Goal: Task Accomplishment & Management: Manage account settings

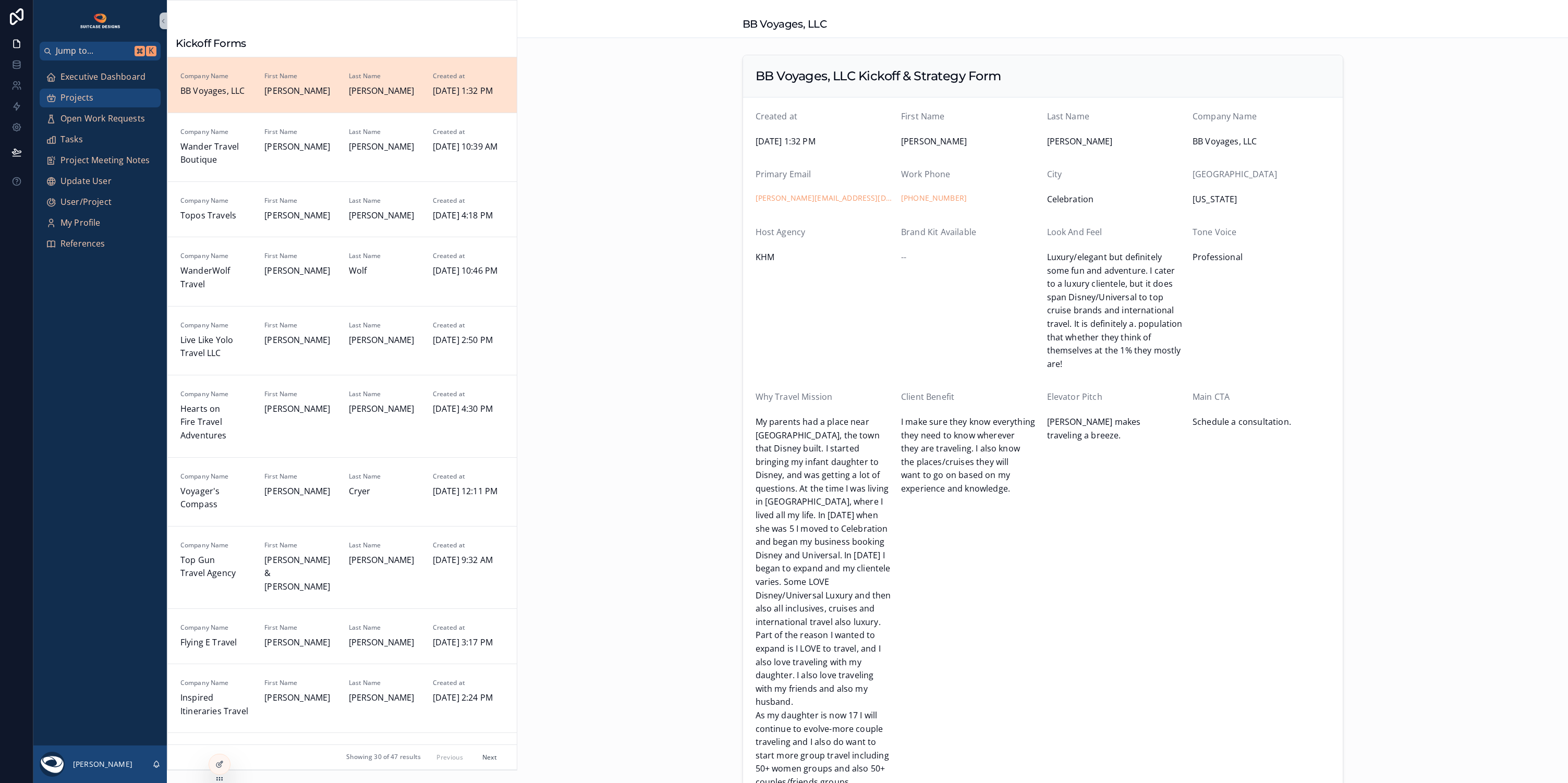
click at [86, 88] on link "Projects" at bounding box center [100, 97] width 121 height 19
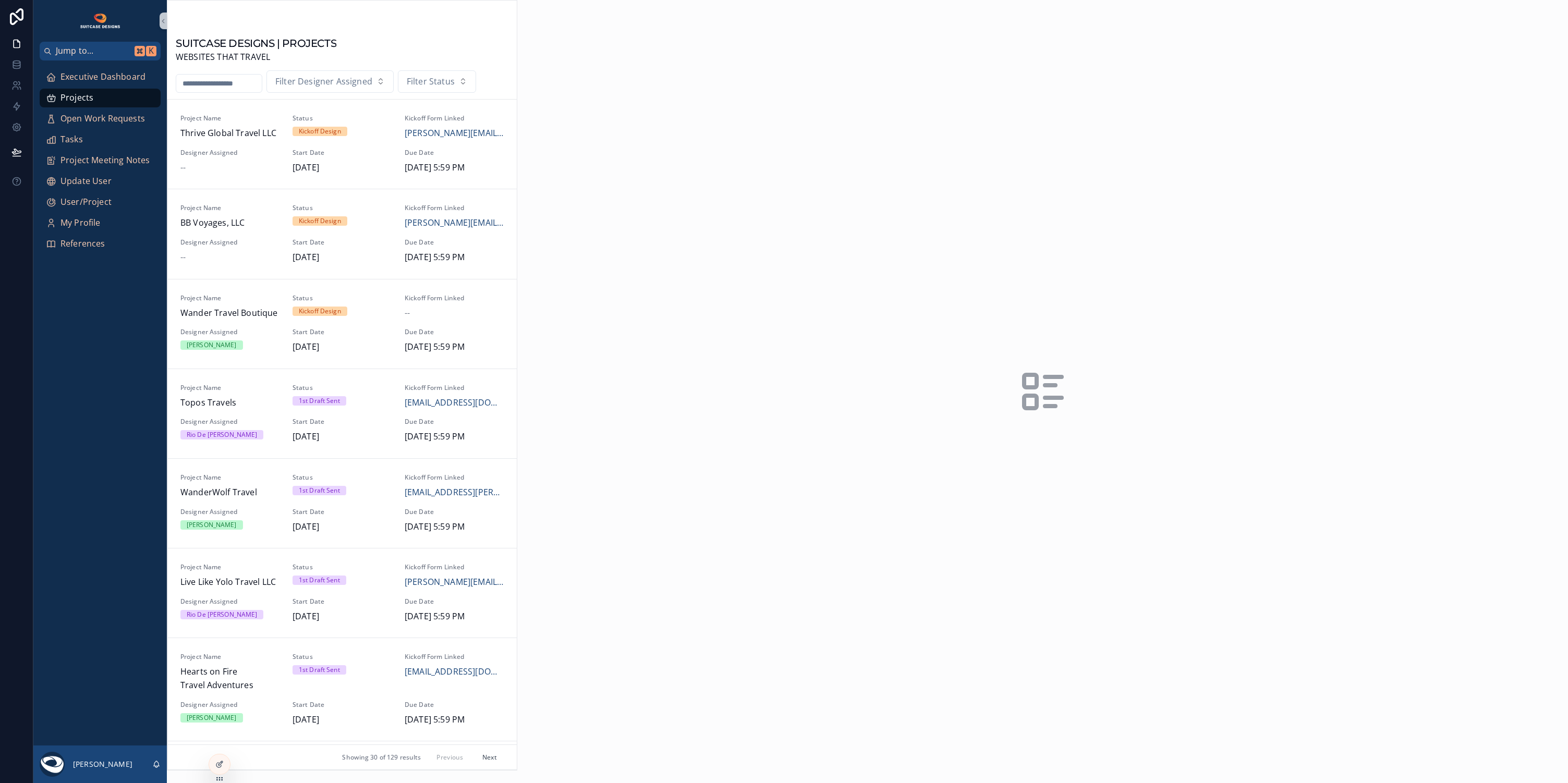
click at [222, 78] on input "scrollable content" at bounding box center [219, 83] width 86 height 15
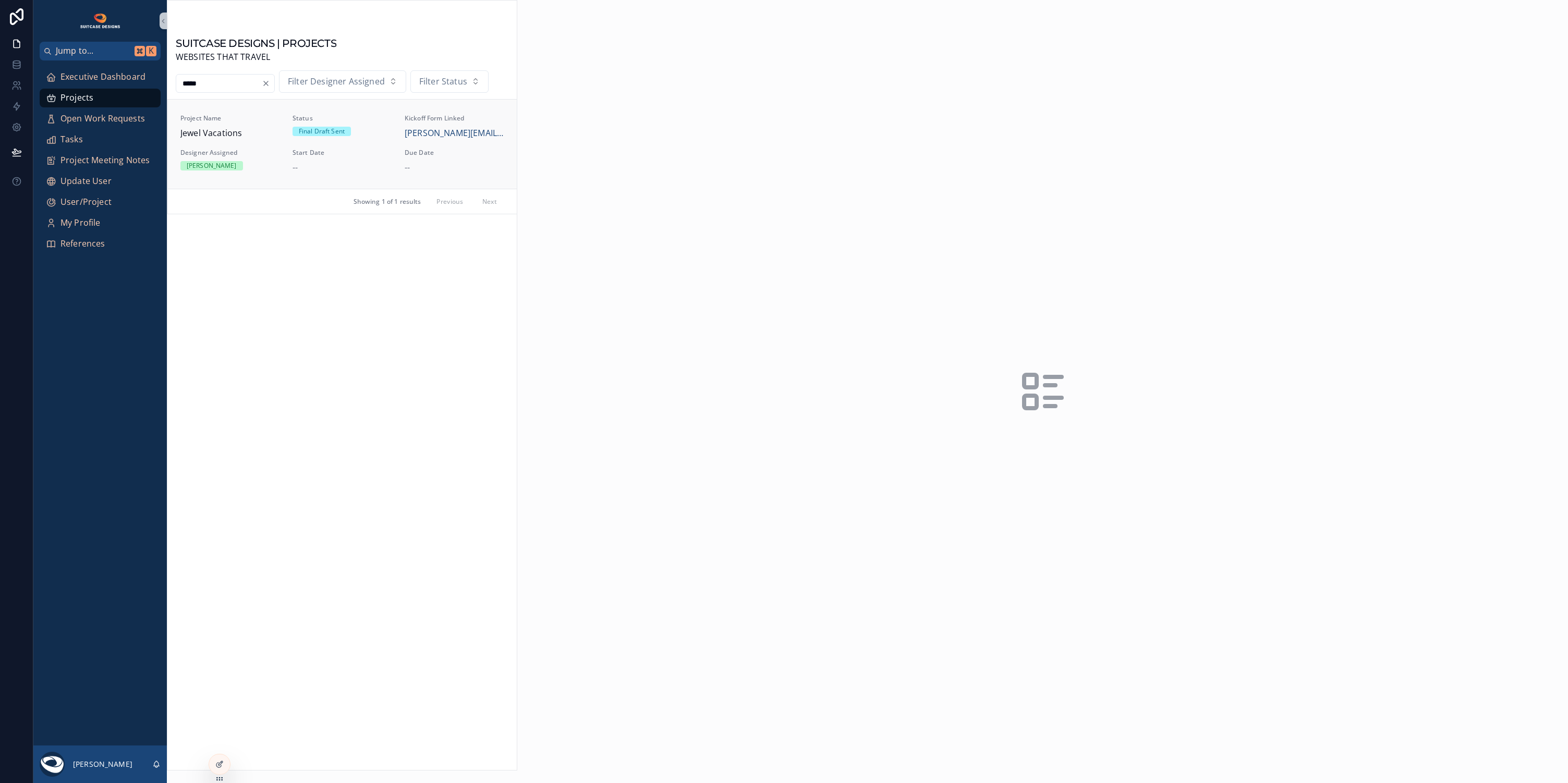
type input "*****"
click at [256, 150] on span "Designer Assigned" at bounding box center [230, 152] width 99 height 8
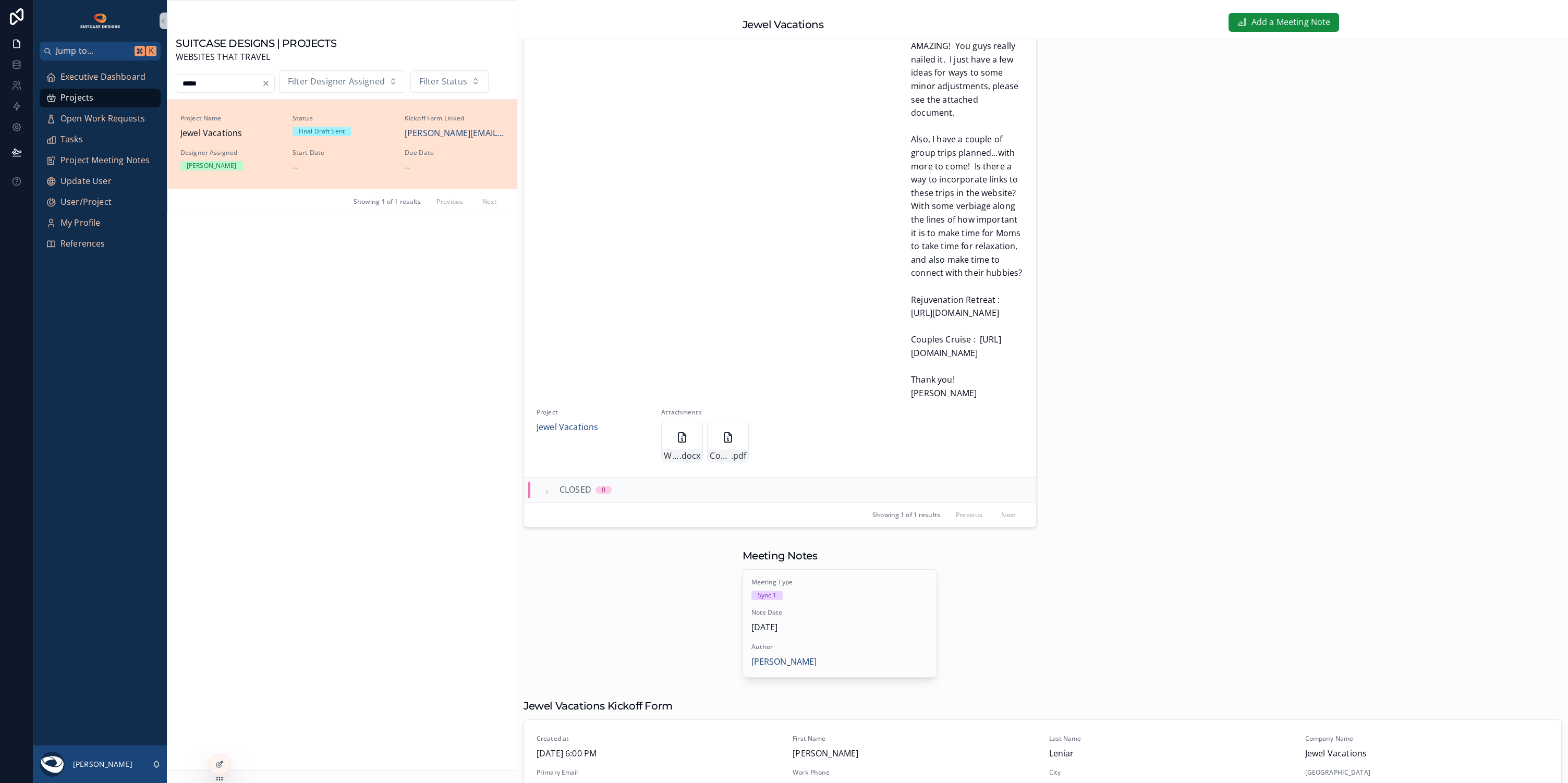
scroll to position [792, 0]
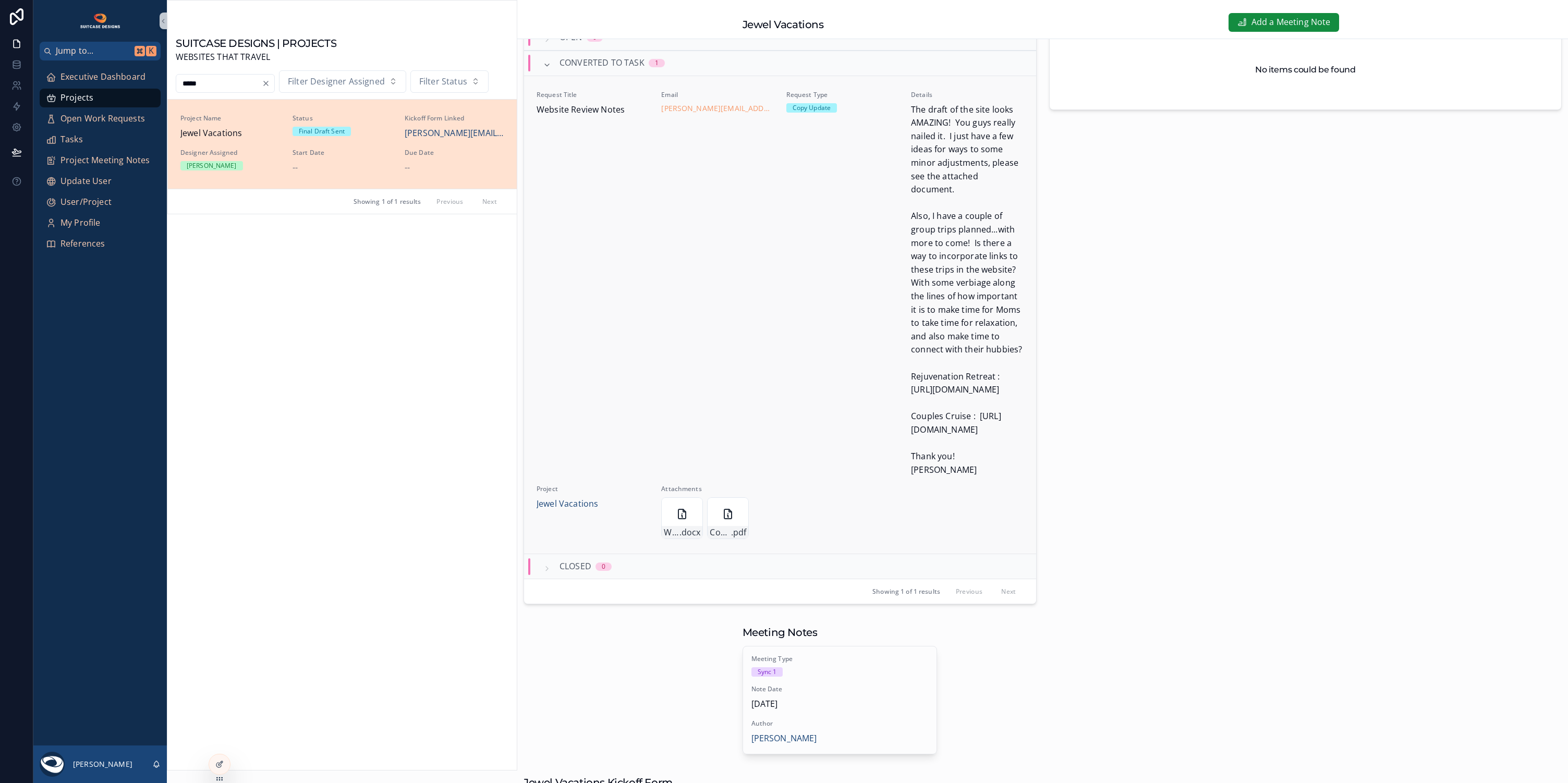
click at [709, 435] on div "Email [PERSON_NAME][EMAIL_ADDRESS][DOMAIN_NAME]" at bounding box center [718, 284] width 112 height 386
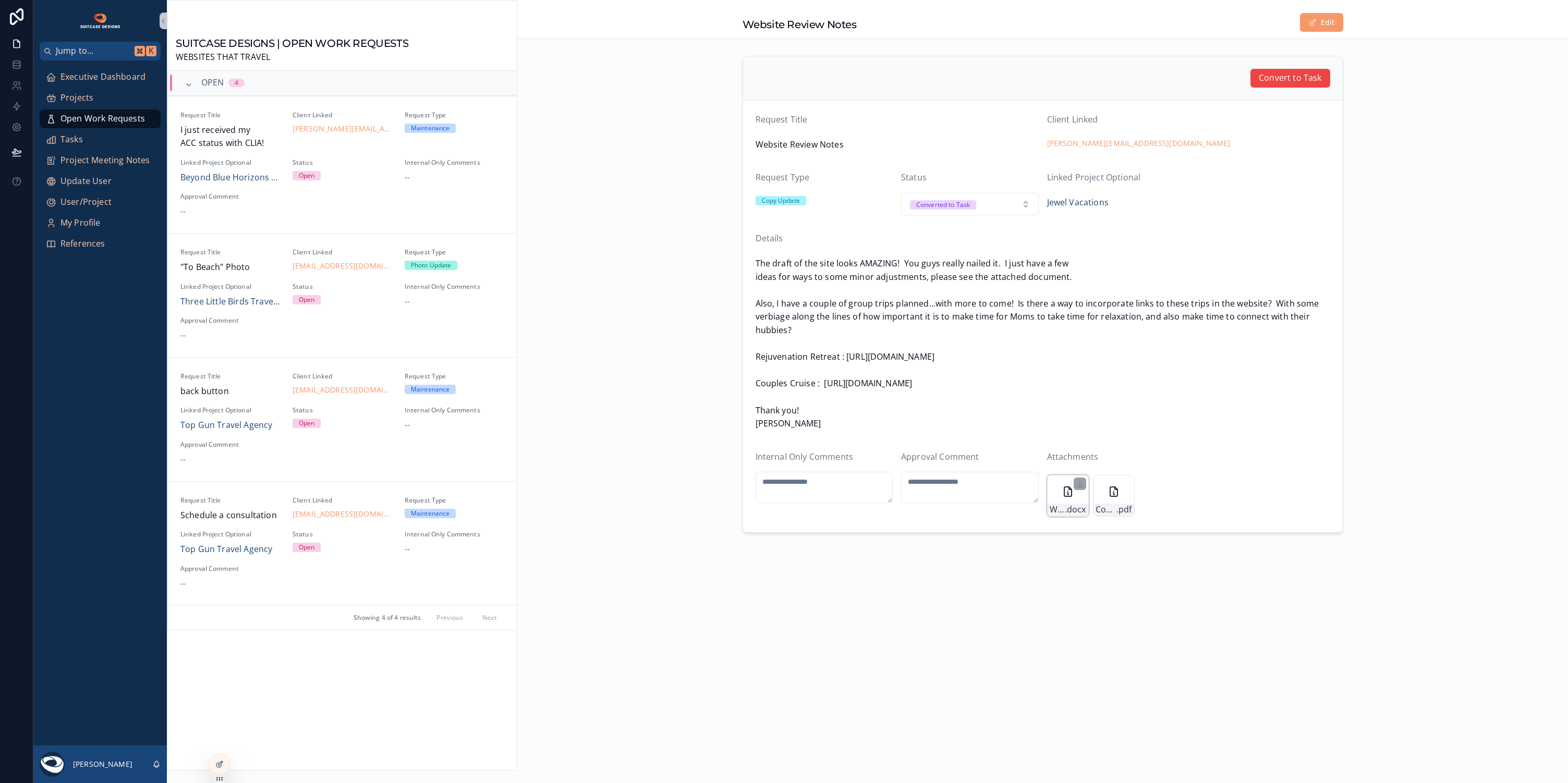
click at [1059, 482] on div "Website-Ideas .docx" at bounding box center [1068, 495] width 42 height 42
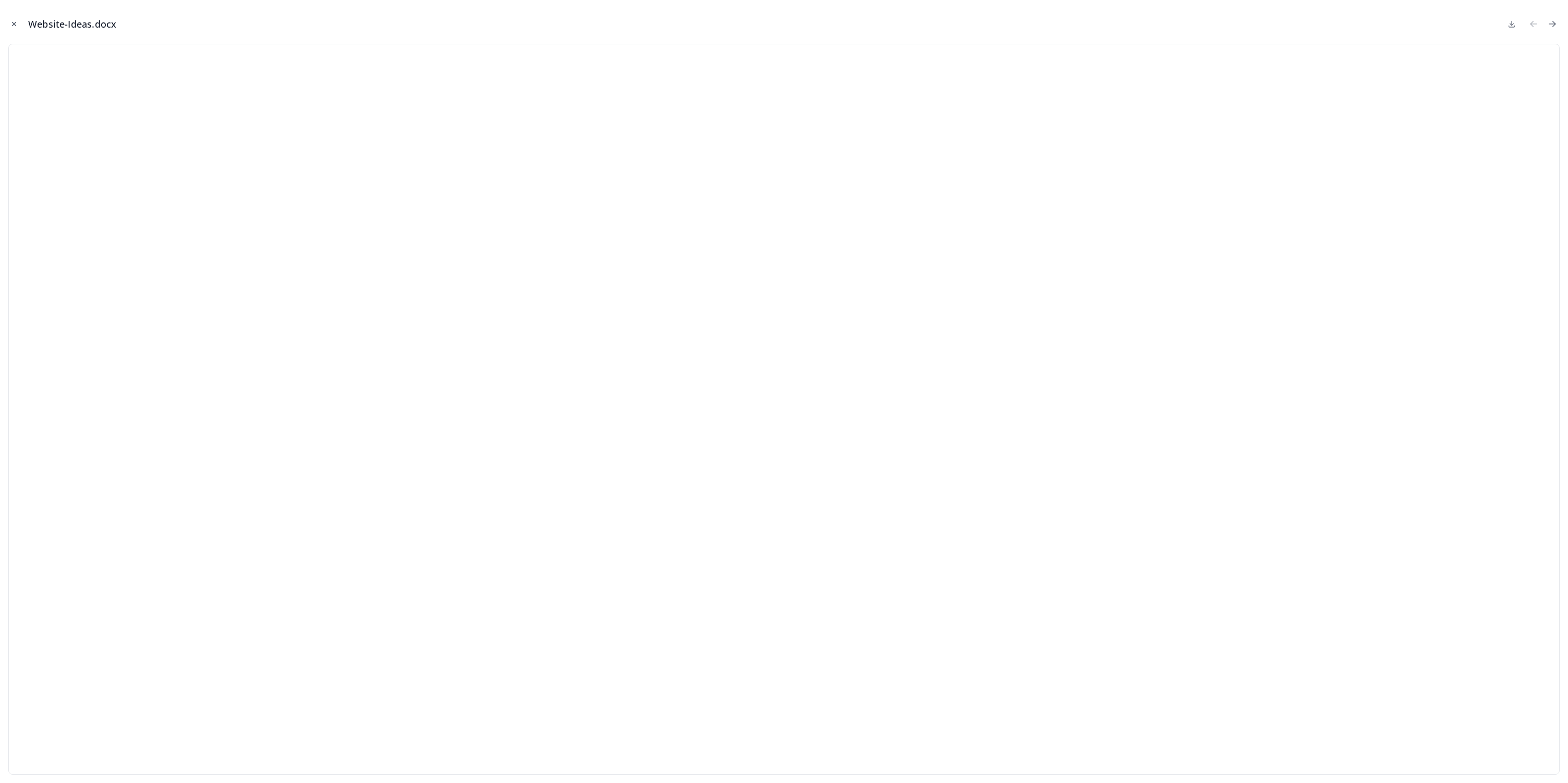
click at [15, 26] on icon "Close modal" at bounding box center [14, 24] width 7 height 7
